Goal: Task Accomplishment & Management: Use online tool/utility

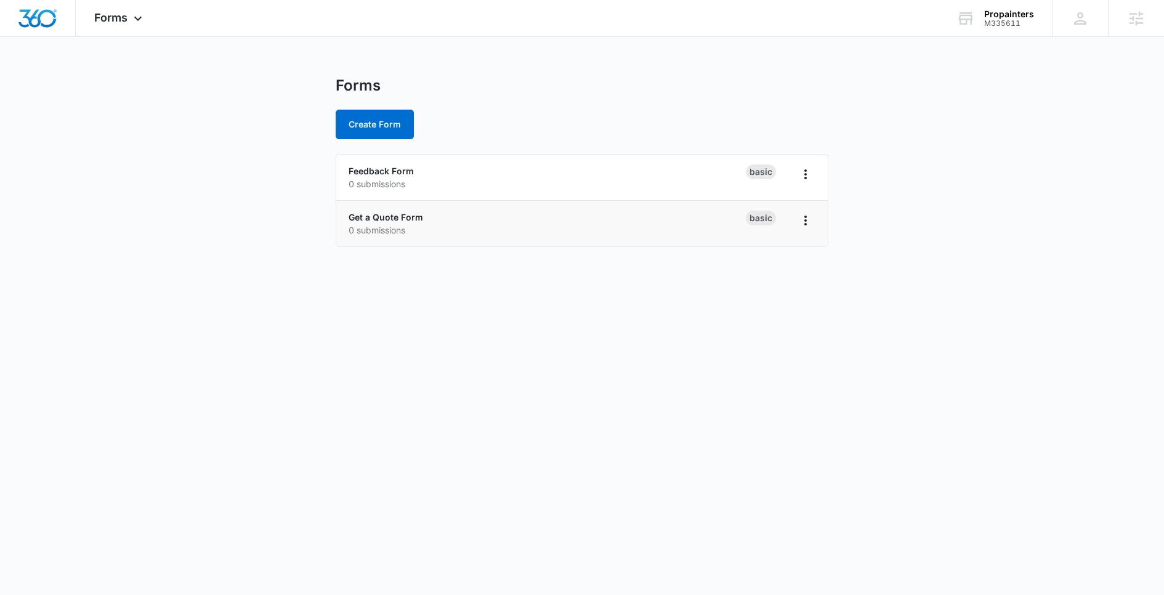
click at [402, 206] on li "Get a Quote Form 0 submissions Basic" at bounding box center [582, 224] width 492 height 46
click at [404, 213] on link "Get a Quote Form" at bounding box center [386, 217] width 75 height 10
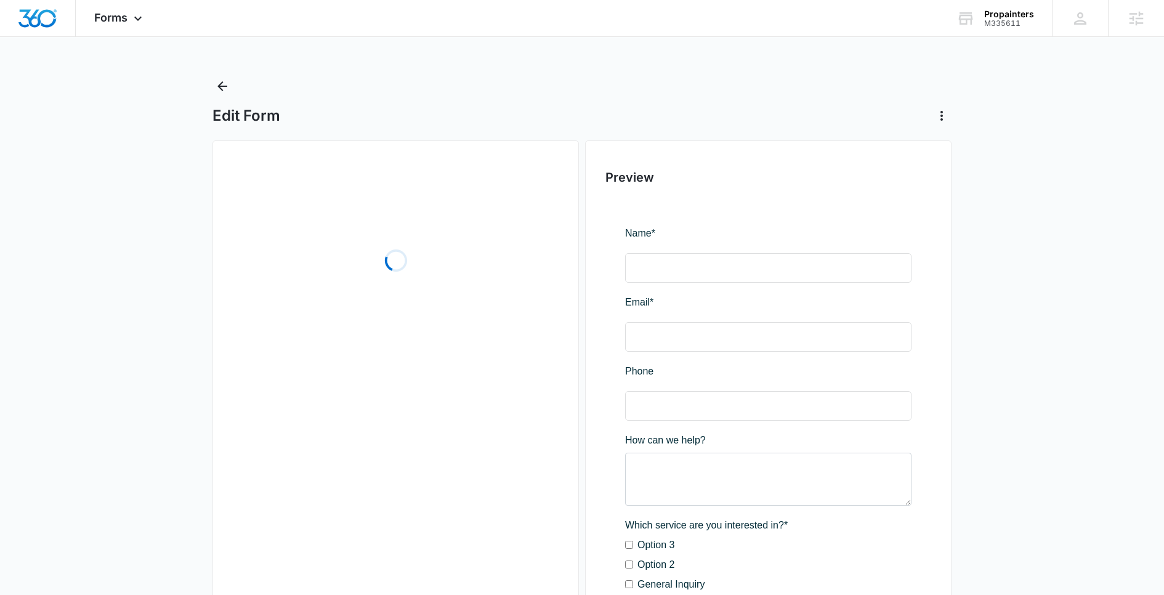
scroll to position [29, 0]
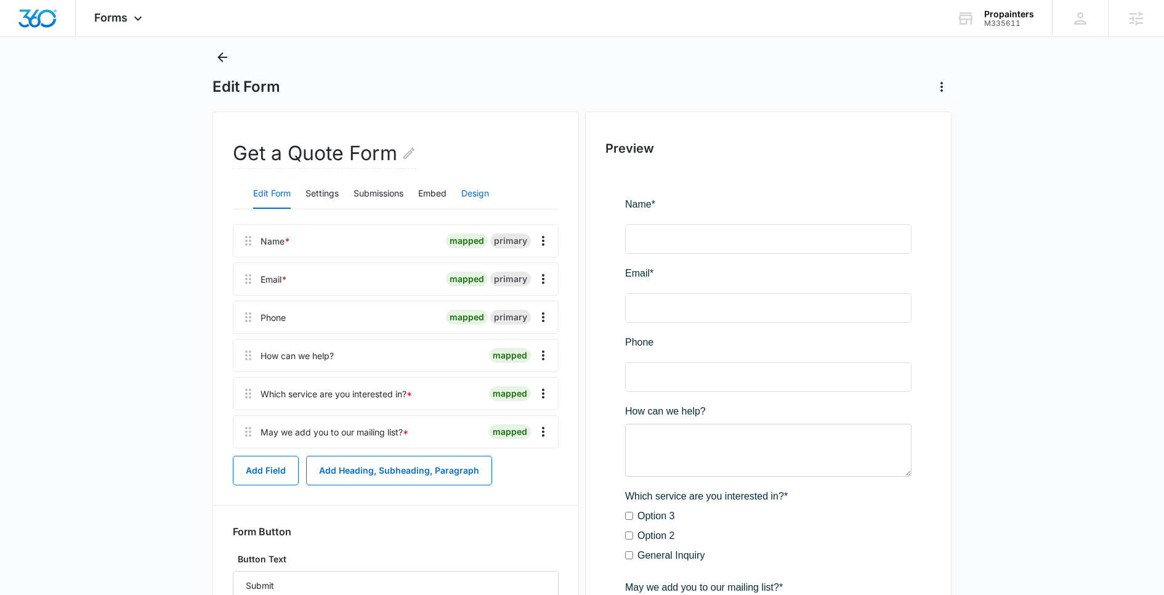
click at [489, 206] on button "Design" at bounding box center [475, 194] width 28 height 30
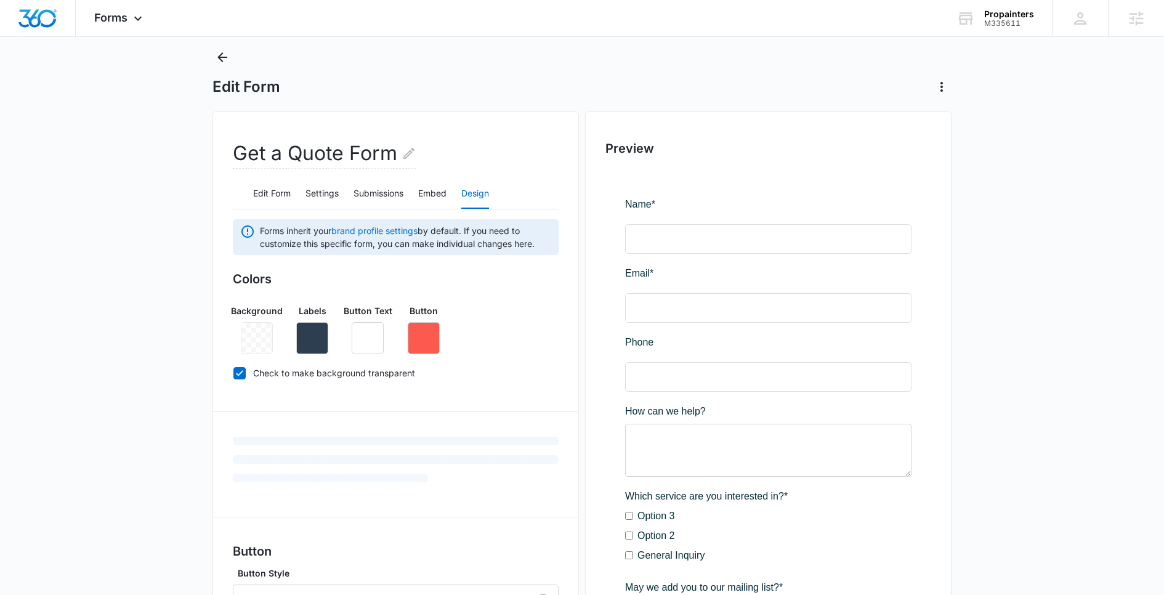
scroll to position [284, 0]
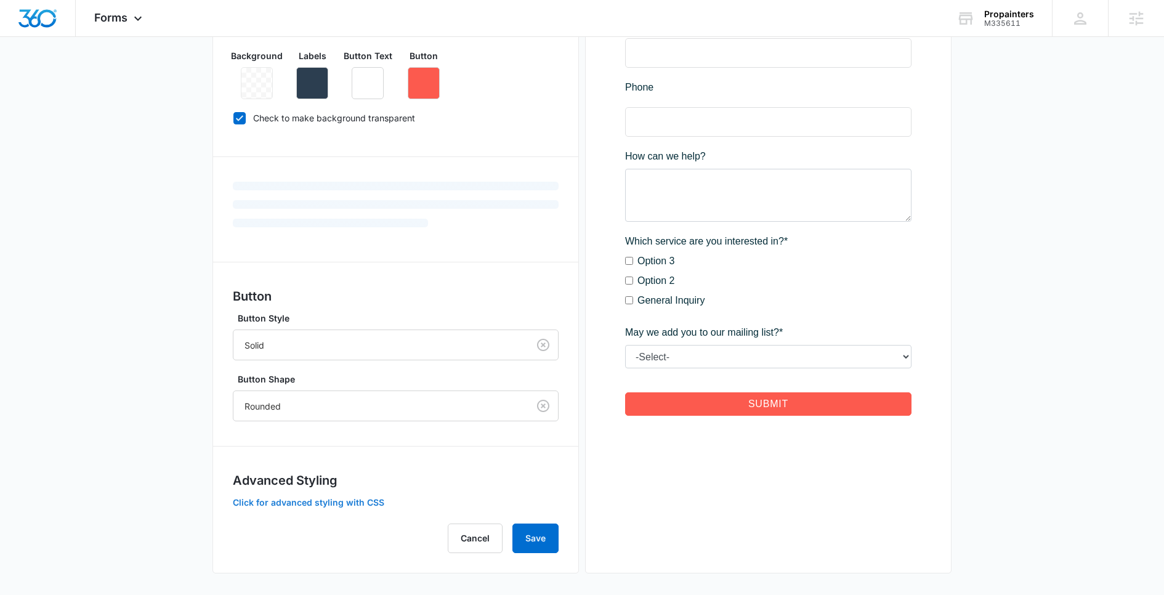
click at [307, 500] on button "Click for advanced styling with CSS" at bounding box center [309, 502] width 152 height 9
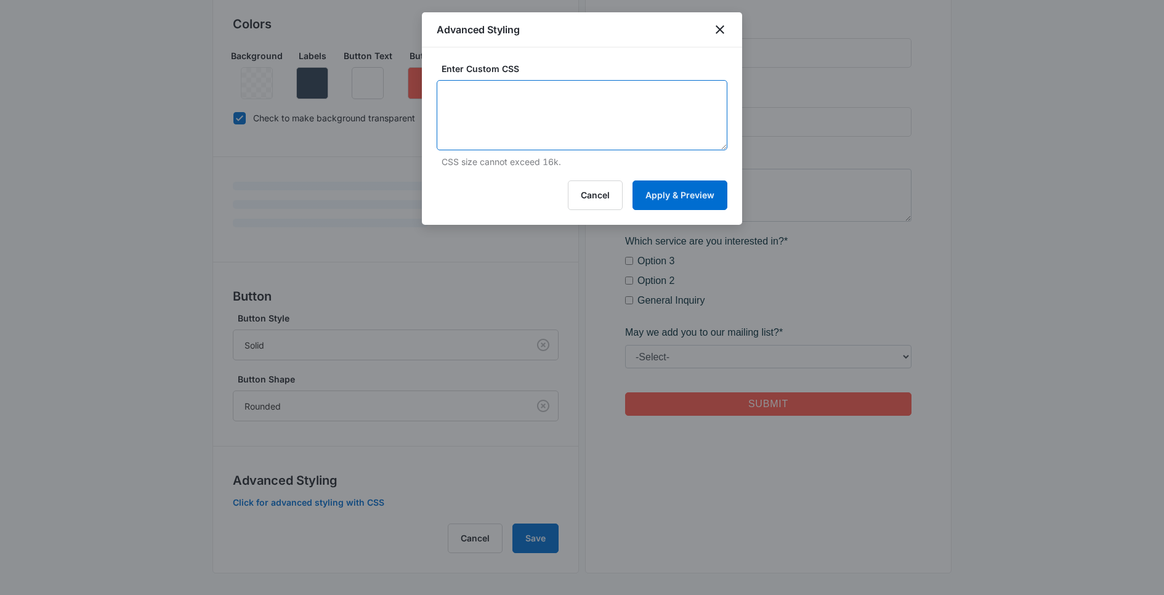
click at [559, 116] on textarea at bounding box center [582, 115] width 291 height 70
paste textarea "/* Button Styles - modifies the look of the submit button */ .madform-submit { …"
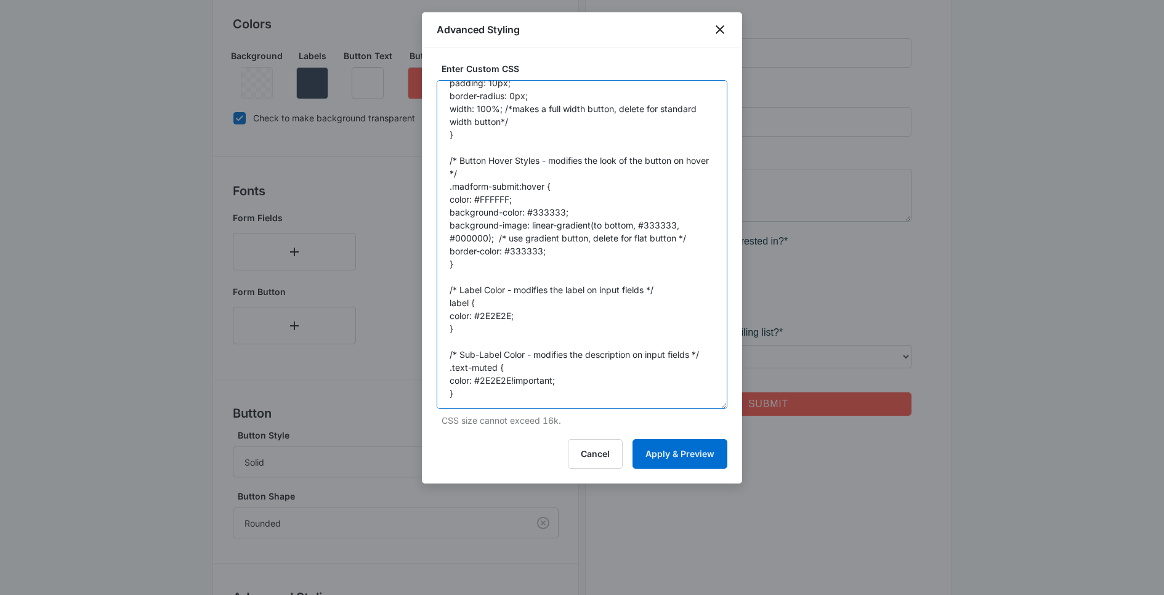
scroll to position [0, 0]
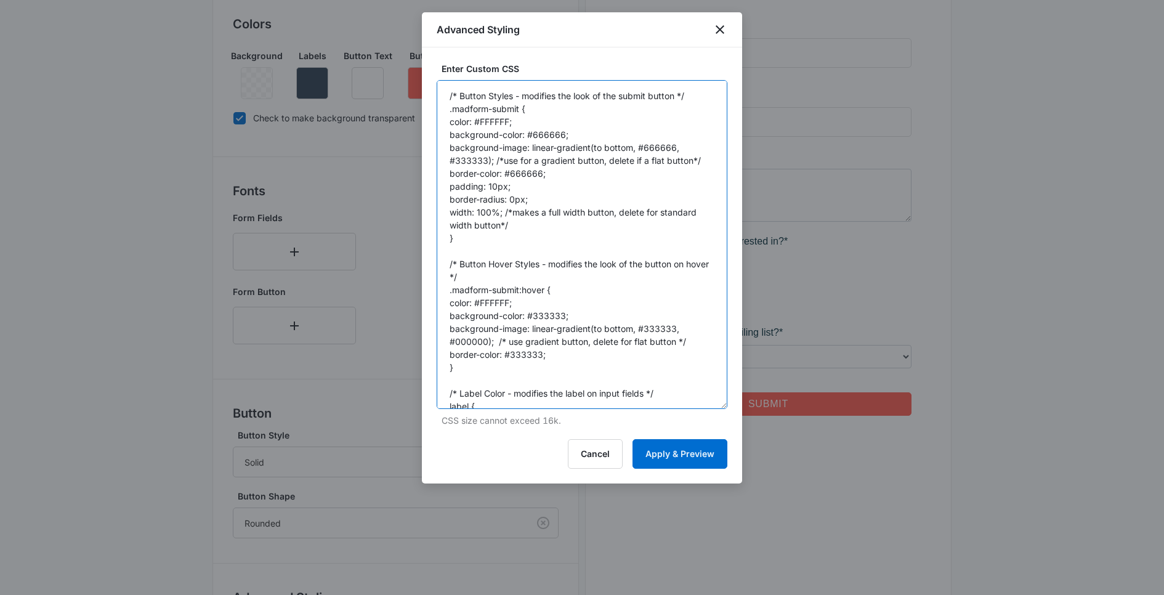
drag, startPoint x: 721, startPoint y: 145, endPoint x: 721, endPoint y: 595, distance: 450.3
click at [721, 594] on body "Forms Apps Reputation Websites Forms CRM Email Social Content Ads Intelligence …" at bounding box center [582, 215] width 1164 height 999
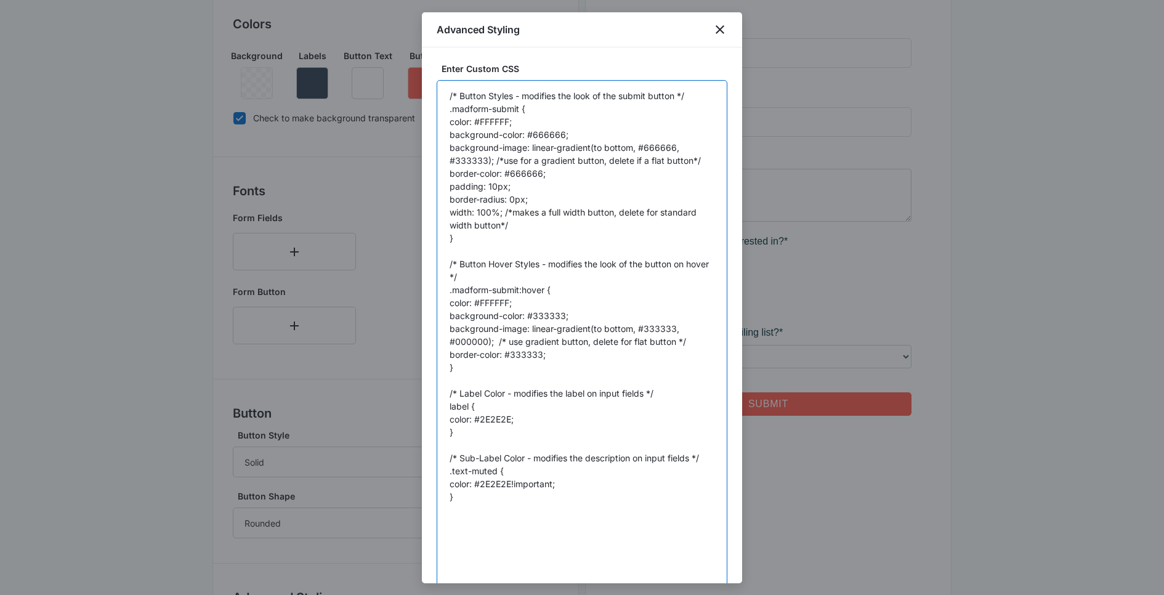
click at [639, 338] on textarea "/* Button Styles - modifies the look of the submit button */ .madform-submit { …" at bounding box center [582, 339] width 291 height 519
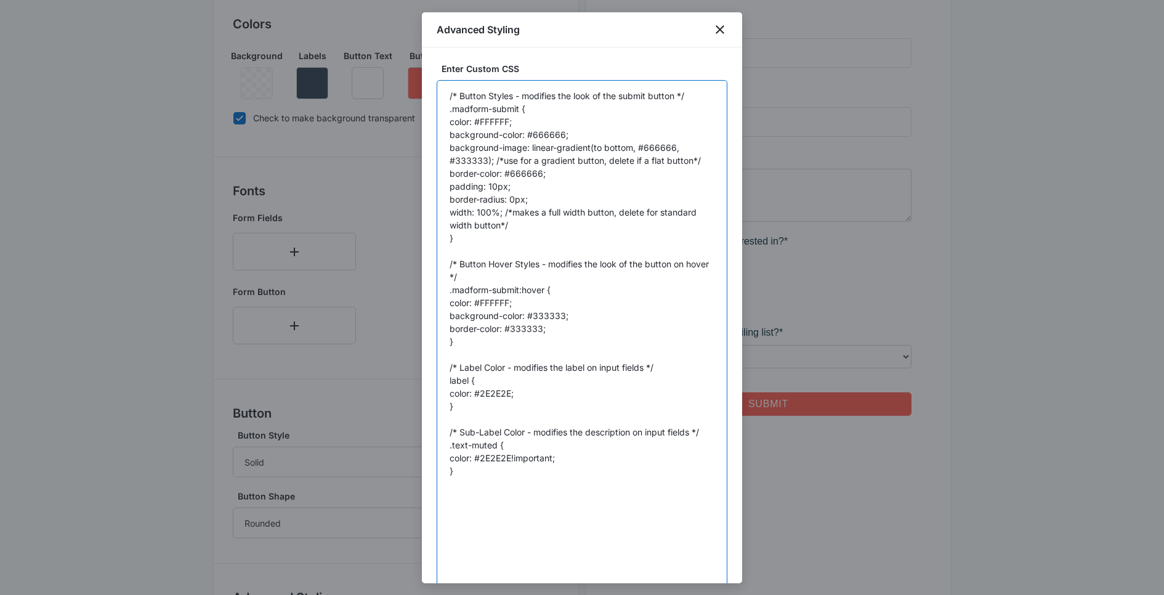
click at [570, 152] on textarea "/* Button Styles - modifies the look of the submit button */ .madform-submit { …" at bounding box center [582, 339] width 291 height 519
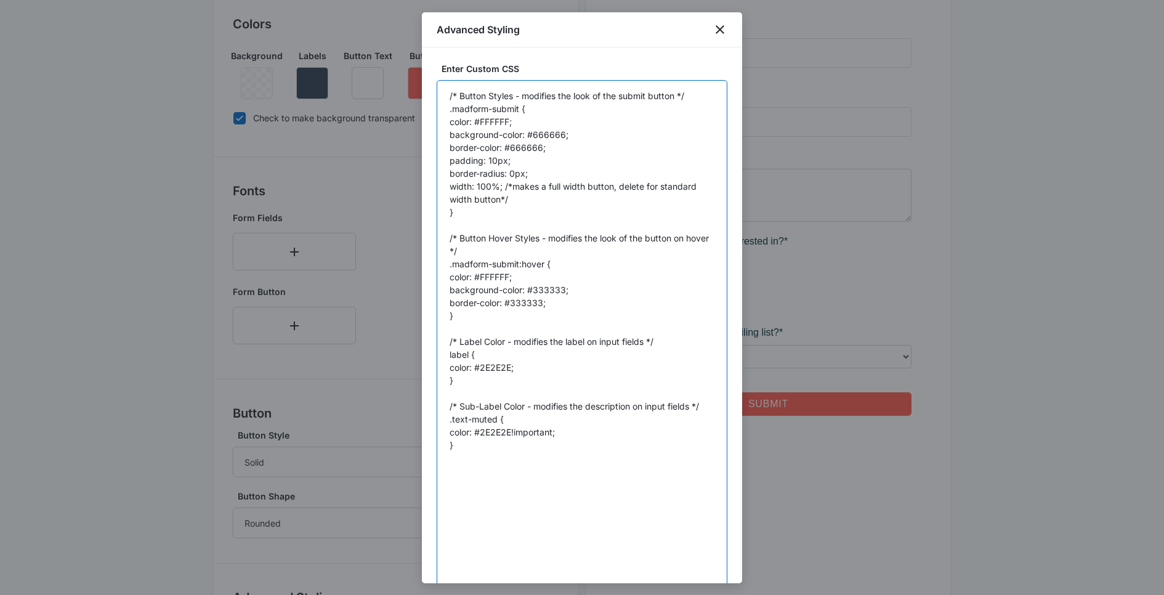
drag, startPoint x: 537, startPoint y: 174, endPoint x: 416, endPoint y: 123, distance: 131.1
click at [416, 123] on body "Forms Apps Reputation Websites Forms CRM Email Social Content Ads Intelligence …" at bounding box center [582, 215] width 1164 height 999
paste textarea "display: inline-block; line-height: 1.6; box-sizing: border-box; color: rgb(4, …"
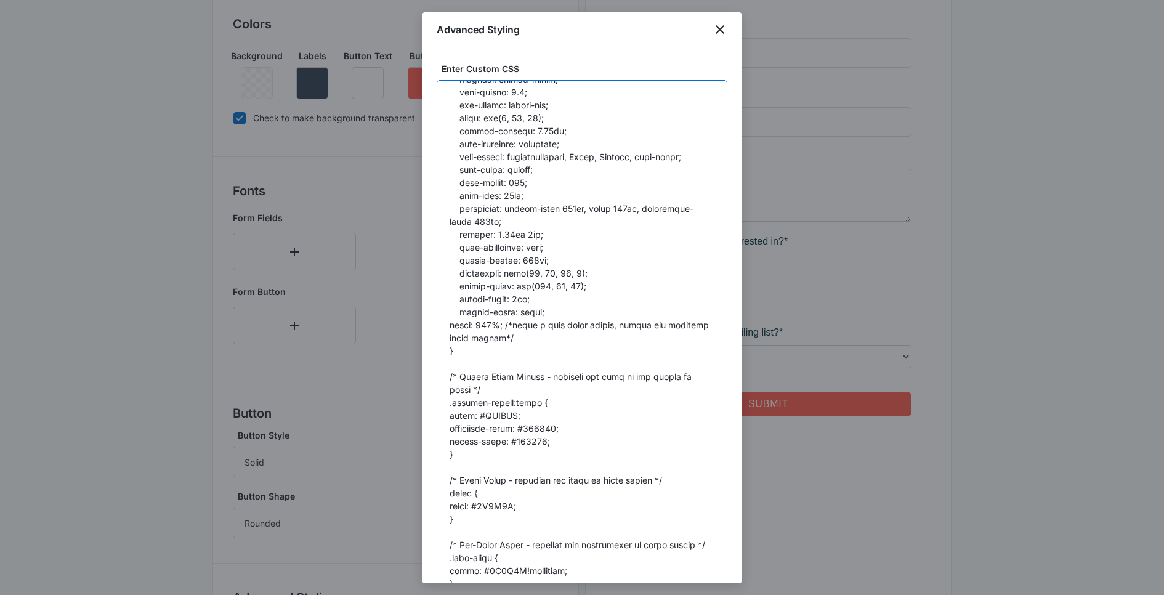
scroll to position [22, 0]
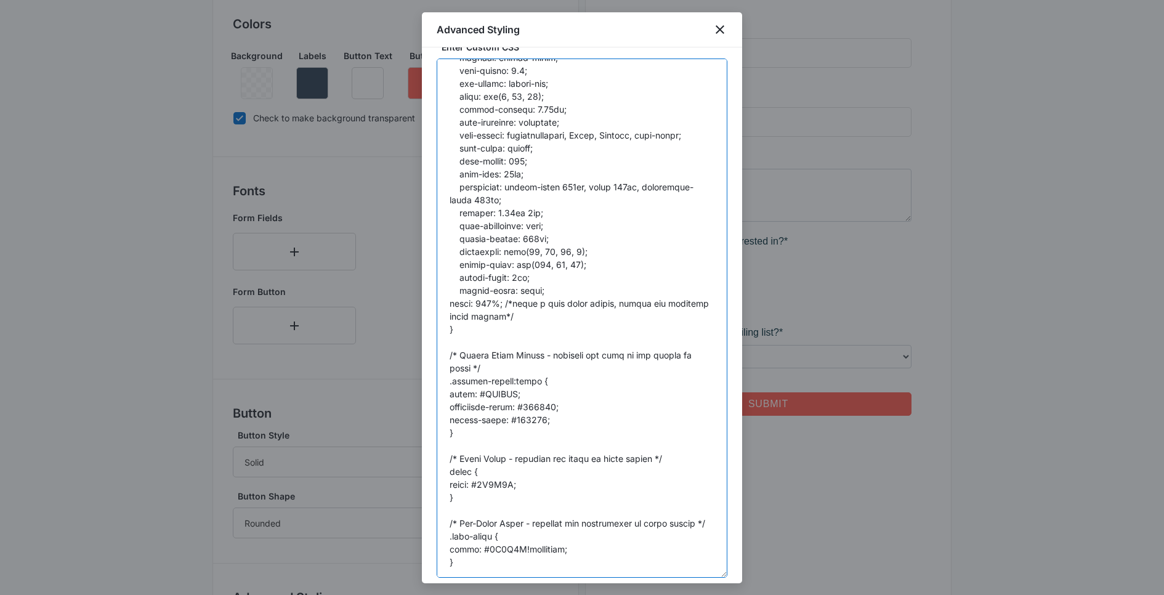
drag, startPoint x: 582, startPoint y: 253, endPoint x: 516, endPoint y: 252, distance: 66.5
click at [516, 252] on textarea at bounding box center [582, 318] width 291 height 519
click at [545, 394] on textarea at bounding box center [582, 318] width 291 height 519
paste textarea "rgb(255, 64, 64)"
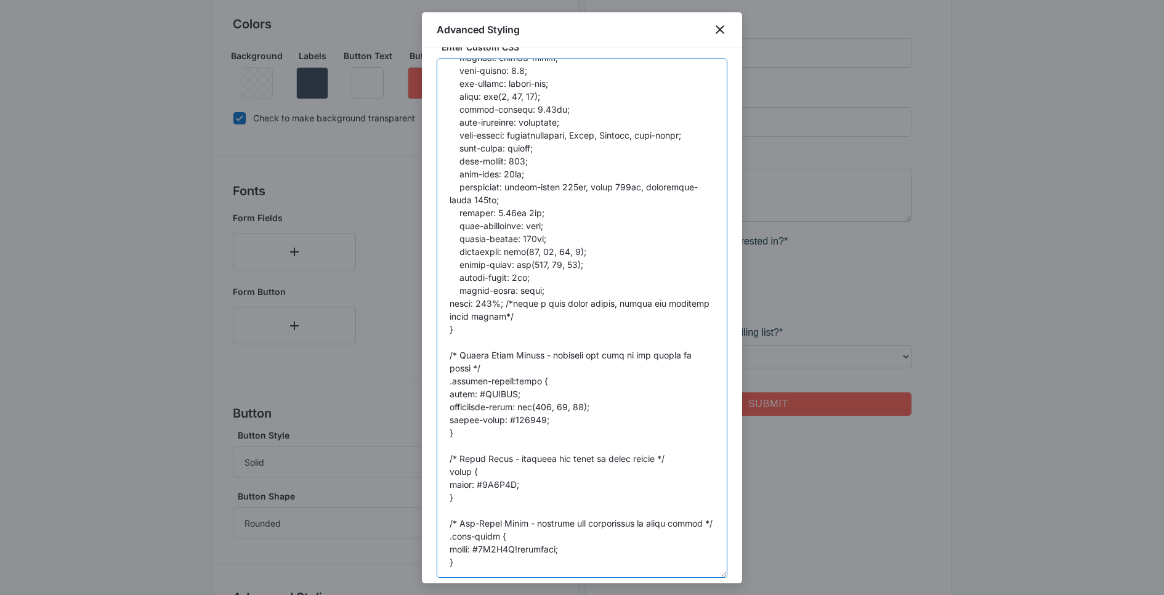
click at [526, 410] on textarea at bounding box center [582, 318] width 291 height 519
paste textarea "rgb(255, 64, 64)"
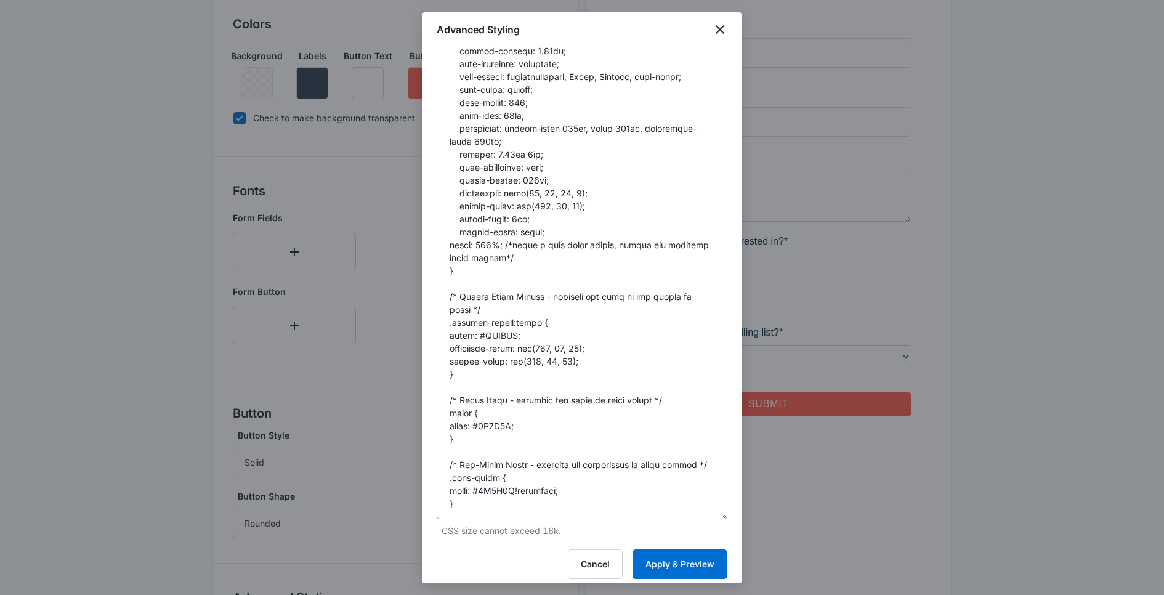
click at [492, 413] on textarea at bounding box center [582, 259] width 291 height 519
paste textarea "042c38"
click at [489, 476] on textarea at bounding box center [582, 259] width 291 height 519
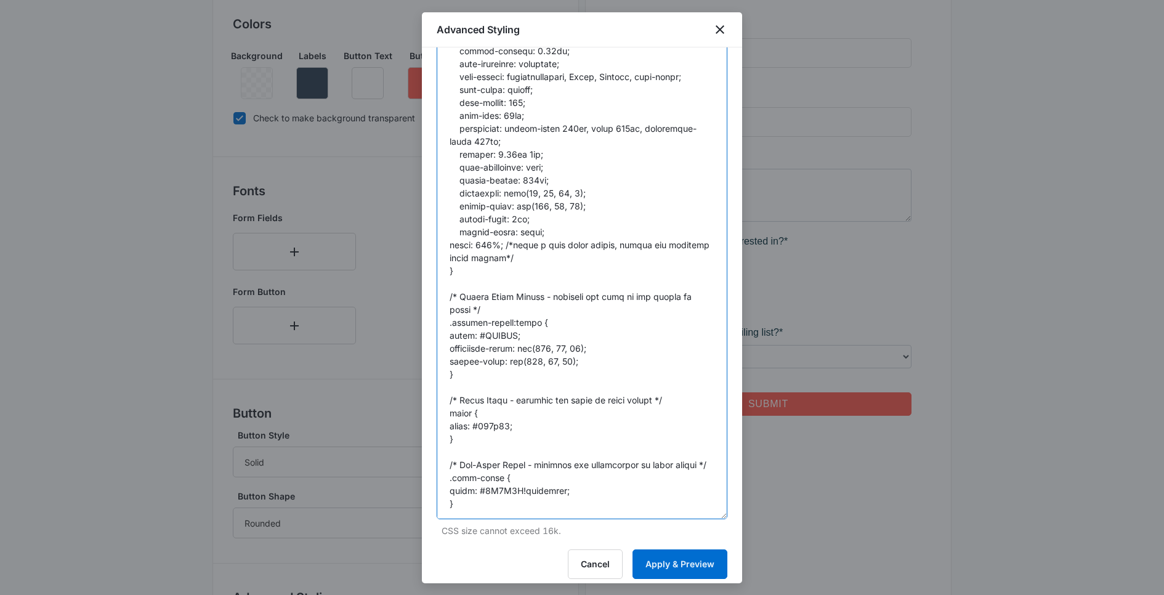
paste textarea "042c38"
type textarea "/* Button Styles - modifies the look of the submit button */ .madform-submit { …"
click at [677, 554] on button "Apply & Preview" at bounding box center [680, 564] width 95 height 30
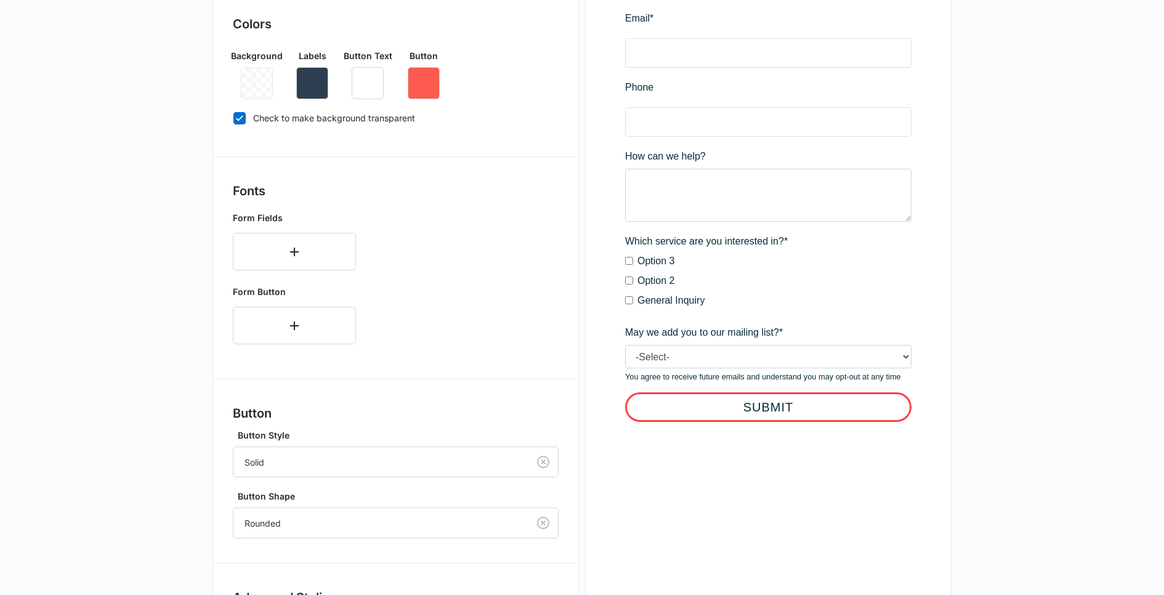
scroll to position [401, 0]
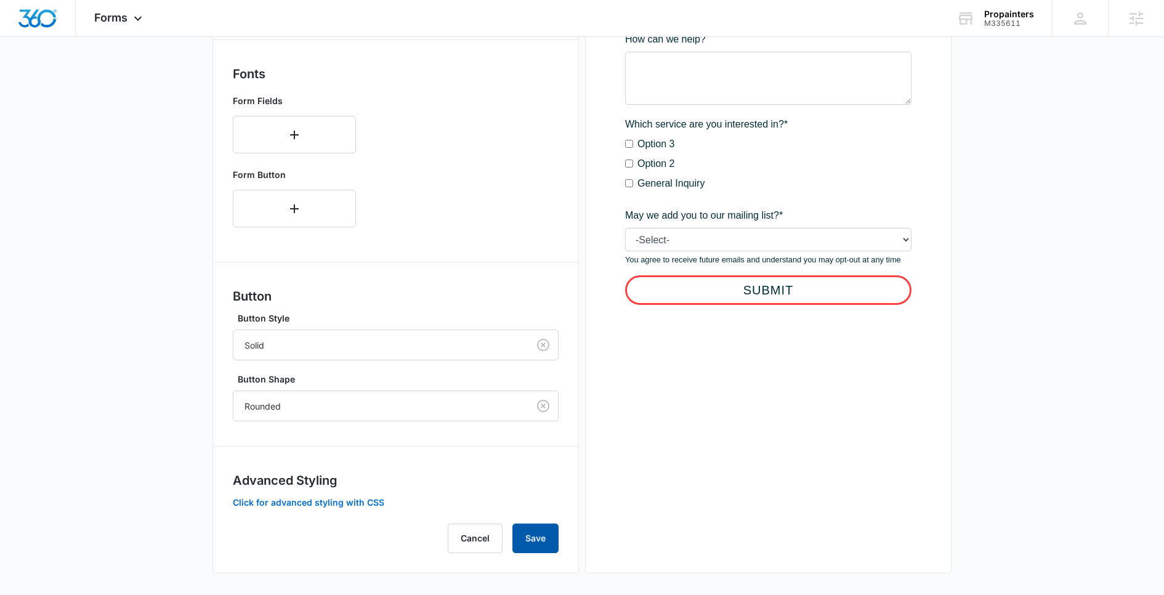
click at [548, 532] on button "Save" at bounding box center [536, 539] width 46 height 30
click at [135, 26] on icon at bounding box center [138, 21] width 15 height 15
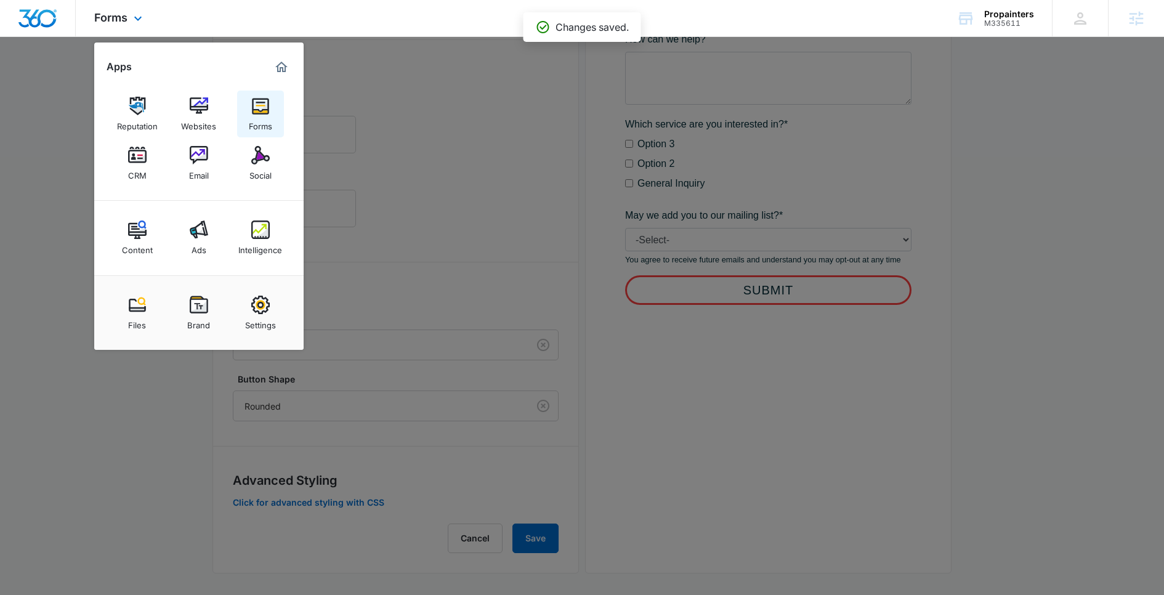
click at [249, 129] on div "Forms" at bounding box center [260, 123] width 23 height 16
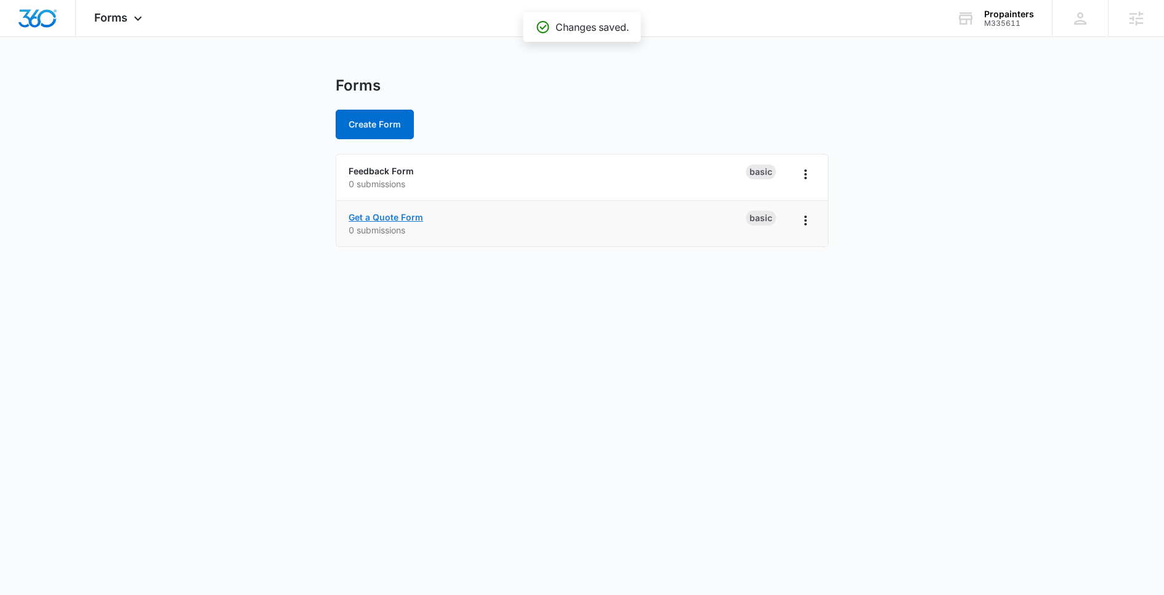
click at [374, 212] on link "Get a Quote Form" at bounding box center [386, 217] width 75 height 10
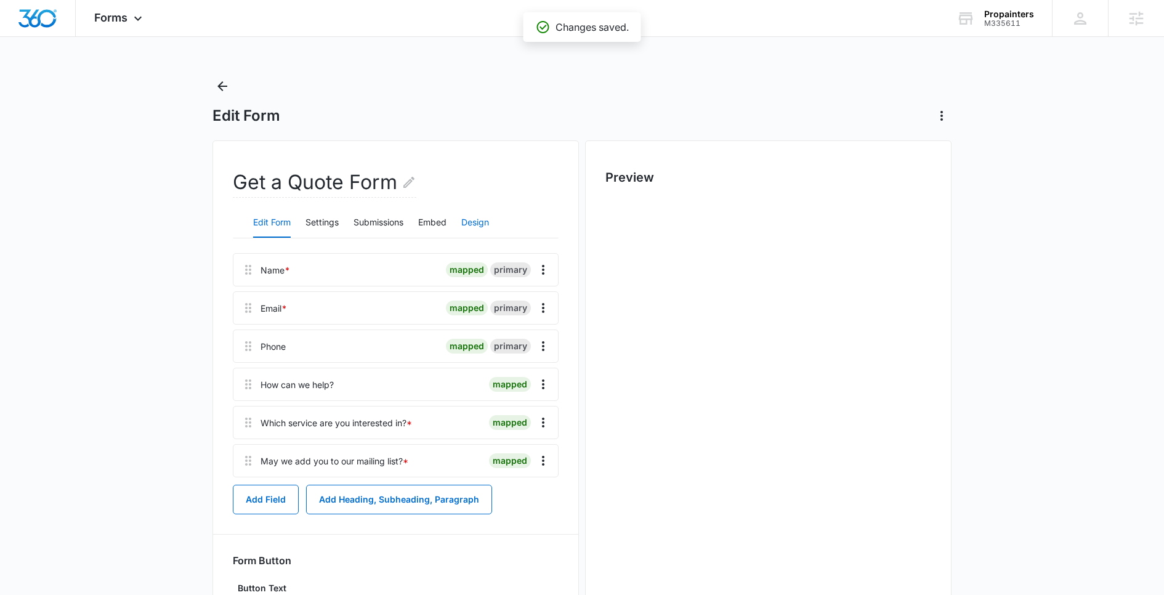
click at [483, 229] on button "Design" at bounding box center [475, 223] width 28 height 30
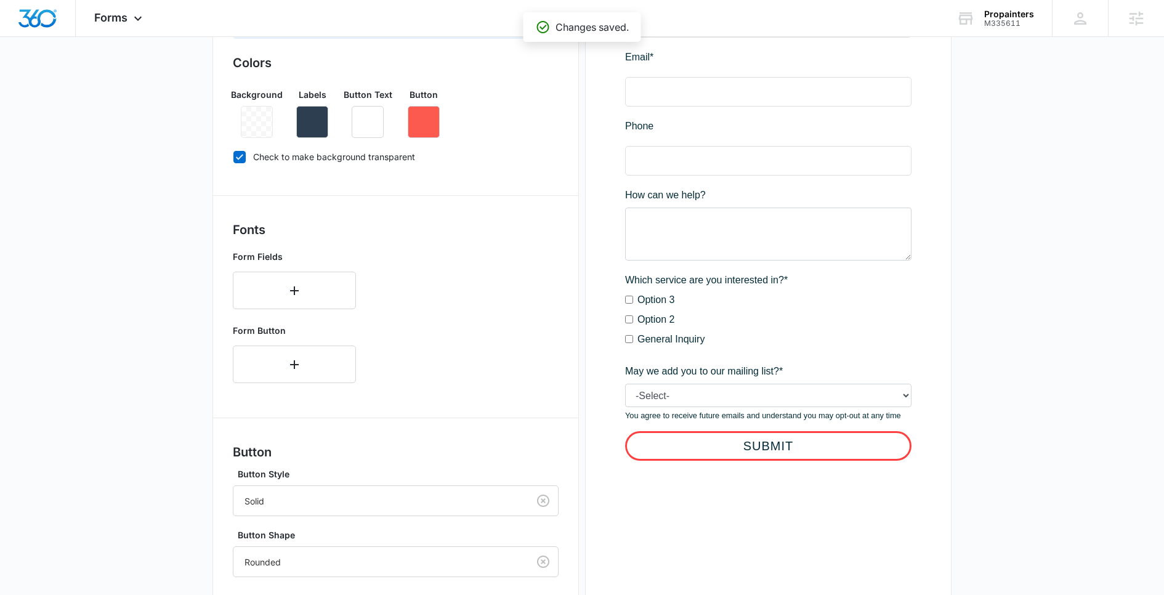
scroll to position [260, 0]
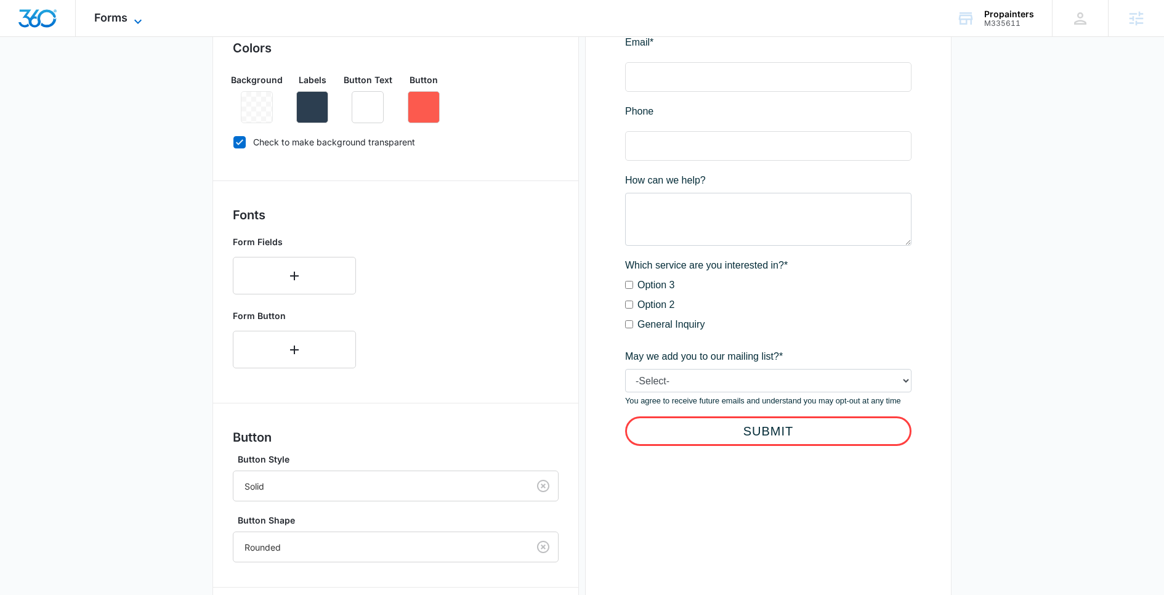
click at [105, 14] on span "Forms" at bounding box center [110, 17] width 33 height 13
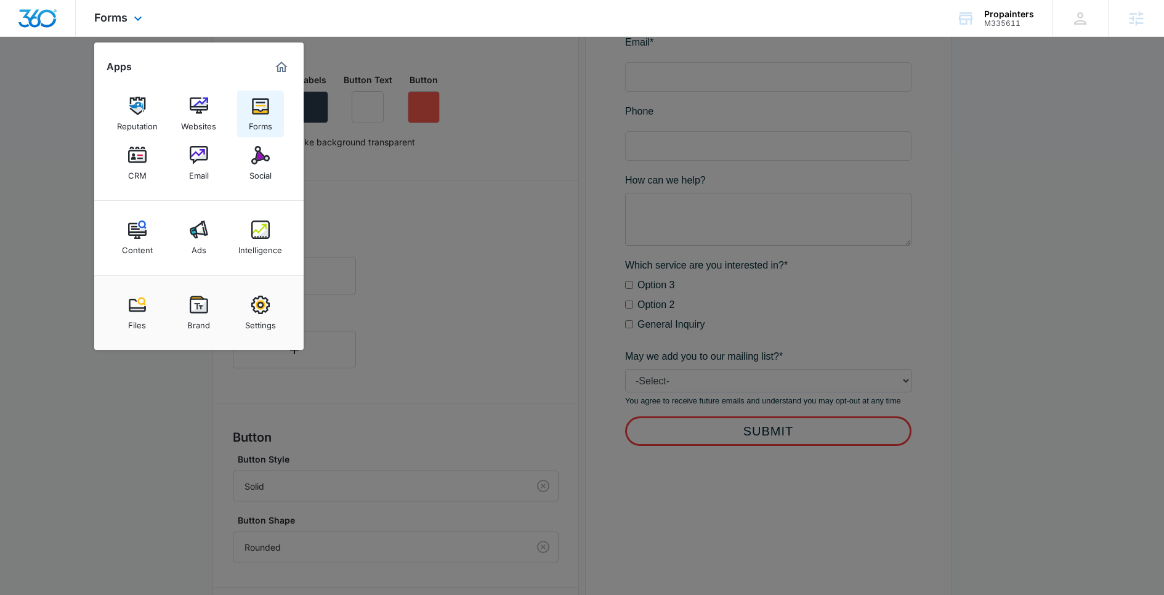
click at [259, 100] on img at bounding box center [260, 106] width 18 height 18
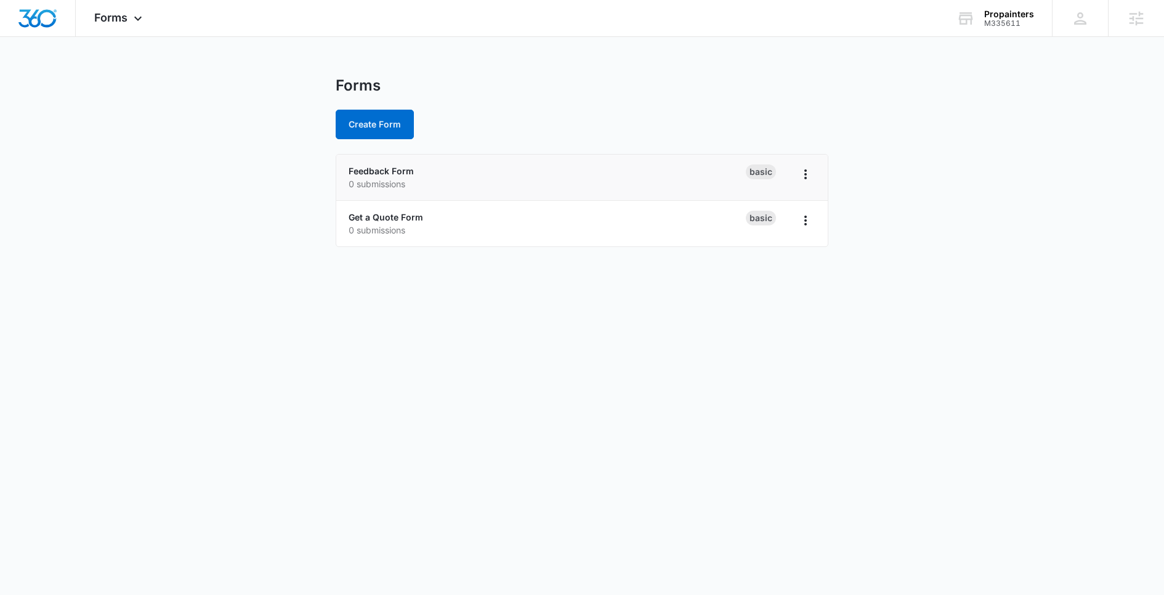
click at [417, 168] on div "Feedback Form 0 submissions" at bounding box center [547, 177] width 397 height 26
click at [408, 168] on link "Feedback Form" at bounding box center [381, 171] width 65 height 10
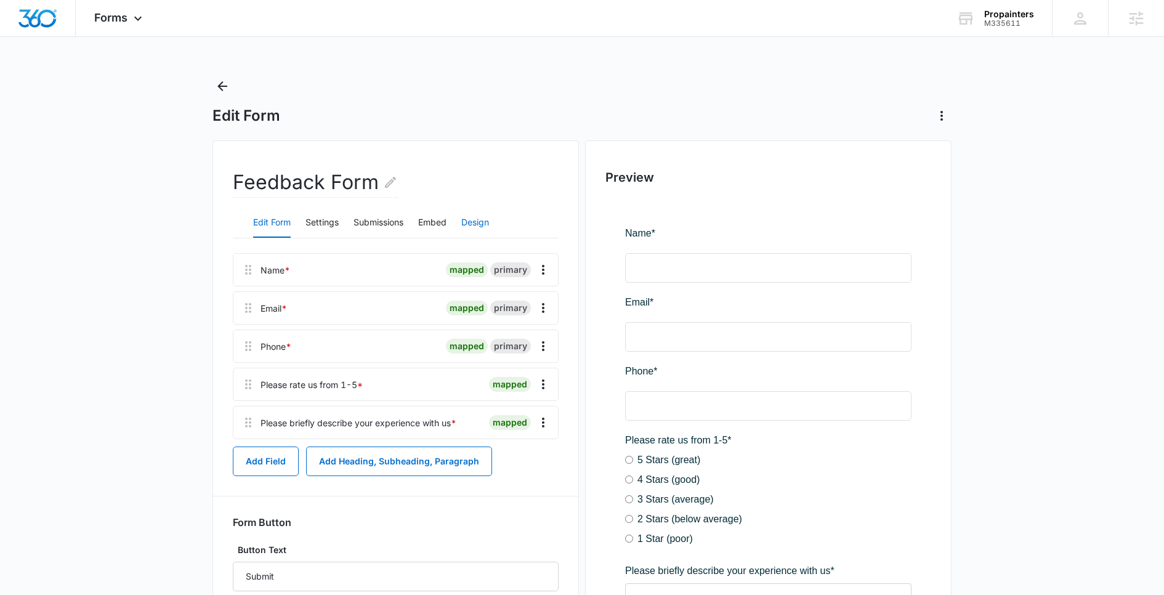
click at [468, 225] on button "Design" at bounding box center [475, 223] width 28 height 30
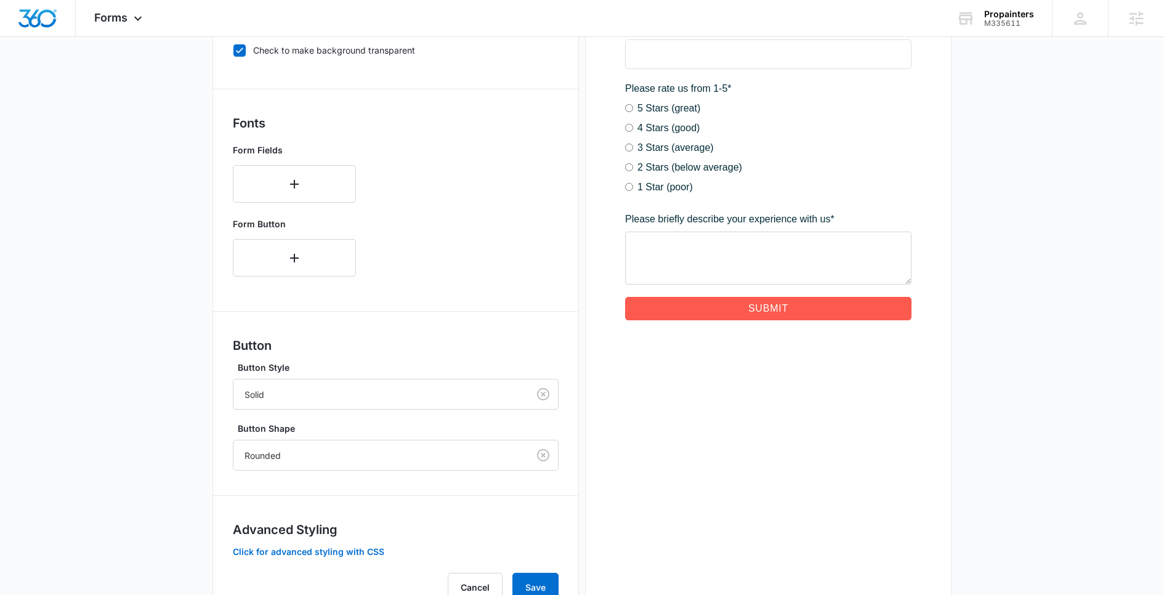
scroll to position [401, 0]
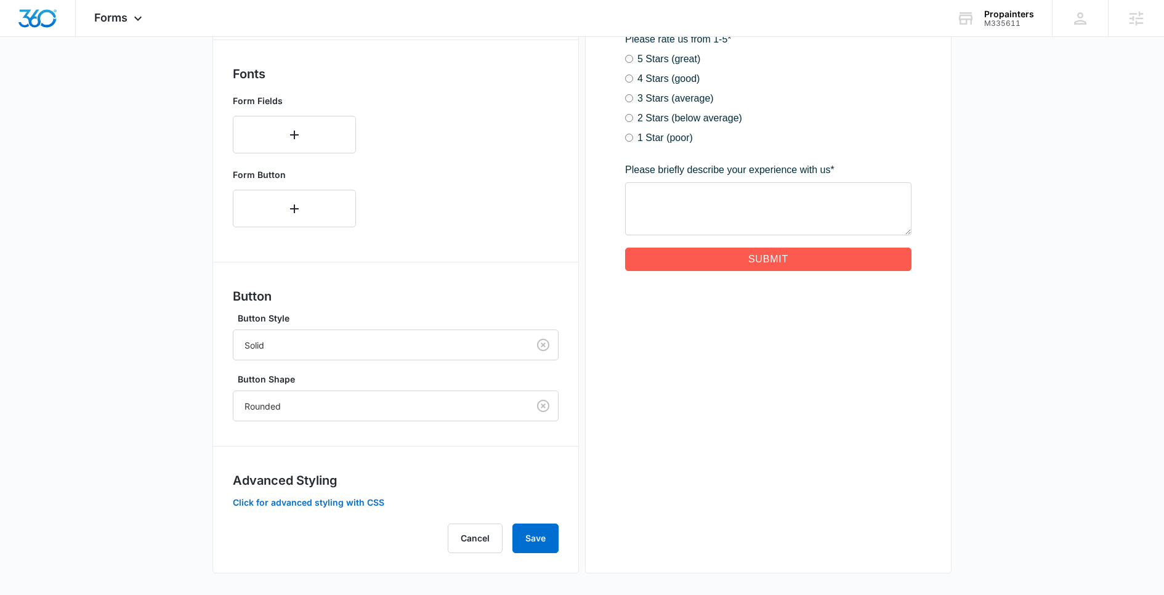
click at [314, 515] on div "Forms inherit your brand profile settings by default. If you need to customize …" at bounding box center [396, 200] width 326 height 706
click at [318, 498] on button "Click for advanced styling with CSS" at bounding box center [309, 502] width 152 height 9
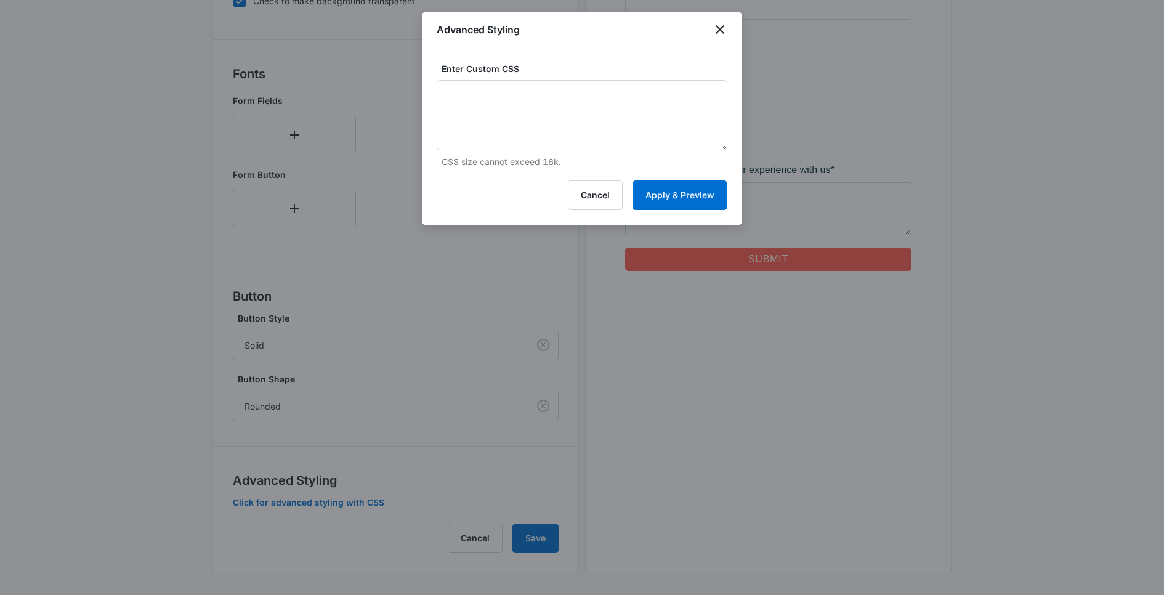
click at [521, 155] on p "CSS size cannot exceed 16k." at bounding box center [585, 161] width 286 height 13
click at [521, 141] on textarea at bounding box center [582, 115] width 291 height 70
paste textarea "/* Button Styles - modifies the look of the submit button */ .madform-submit { …"
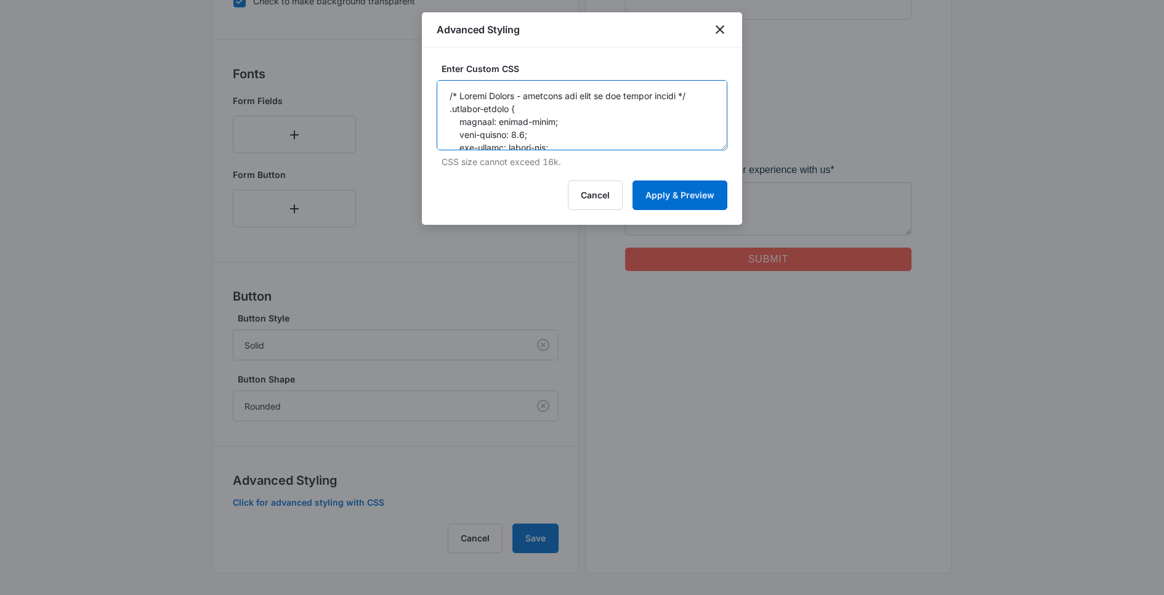
scroll to position [495, 0]
type textarea "/* Button Styles - modifies the look of the submit button */ .madform-submit { …"
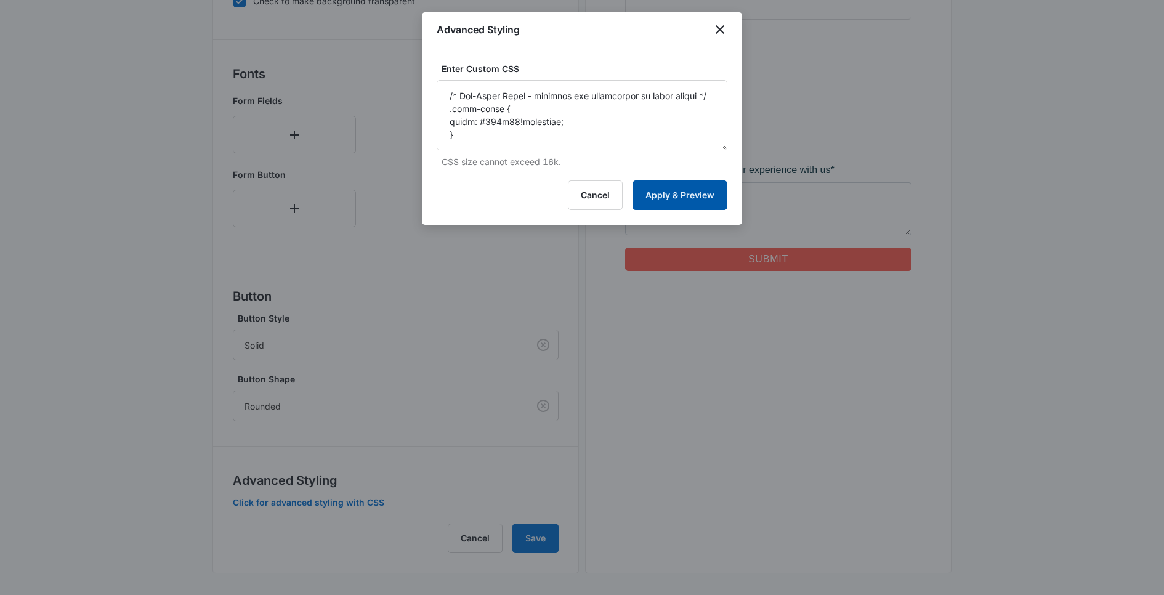
click at [677, 190] on button "Apply & Preview" at bounding box center [680, 195] width 95 height 30
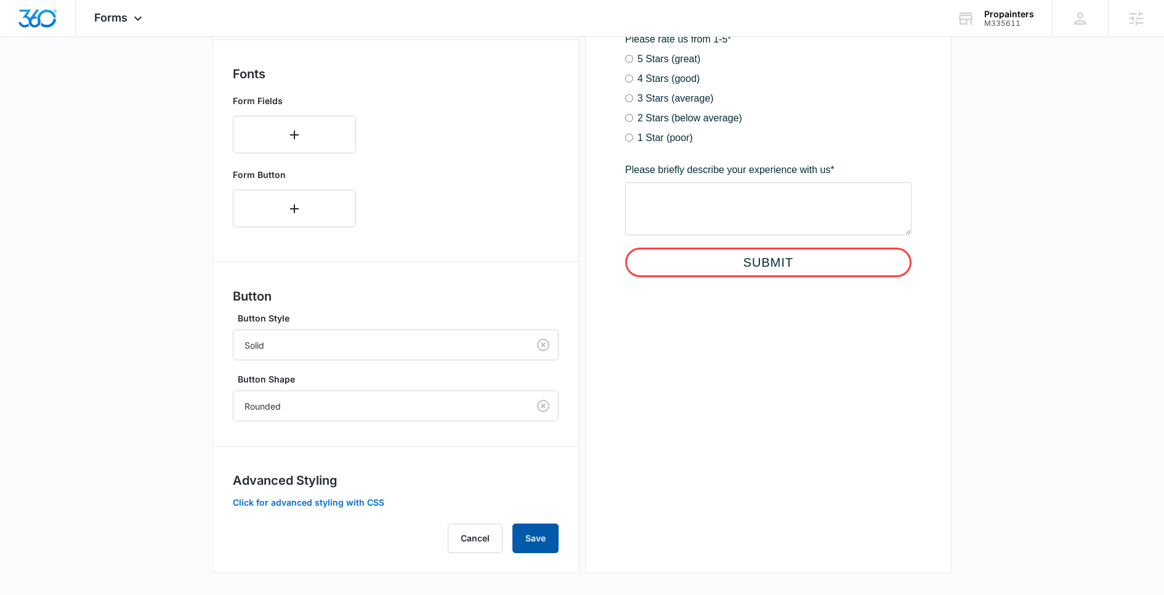
click at [530, 529] on button "Save" at bounding box center [536, 539] width 46 height 30
click at [128, 23] on div "Forms Apps Reputation Websites Forms CRM Email Social Content Ads Intelligence …" at bounding box center [120, 18] width 88 height 36
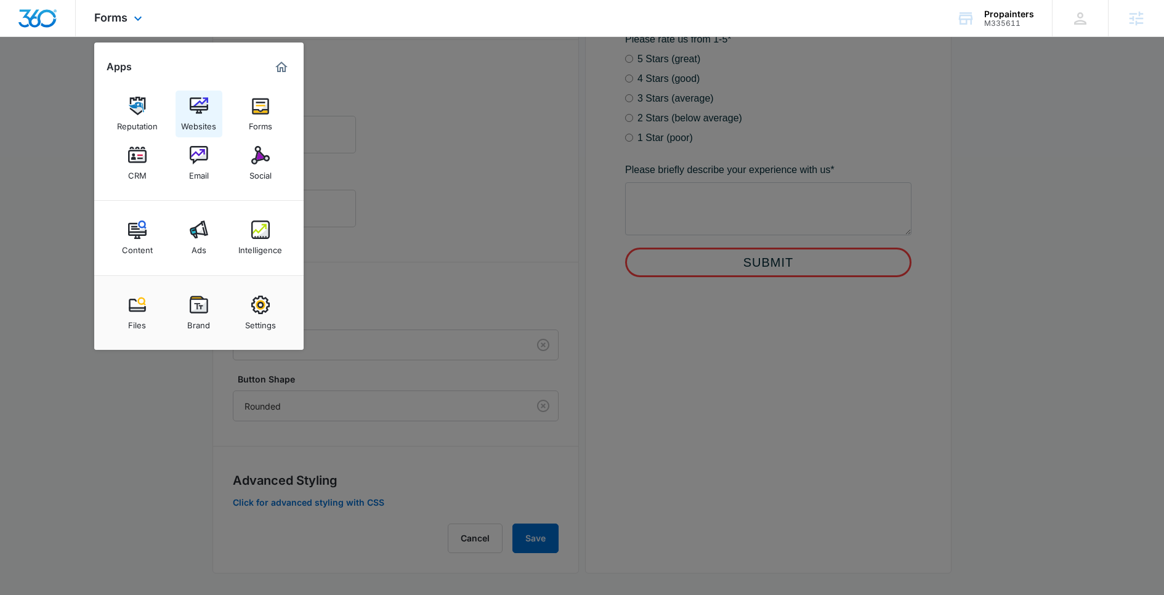
click at [209, 112] on link "Websites" at bounding box center [199, 114] width 47 height 47
